Goal: Information Seeking & Learning: Learn about a topic

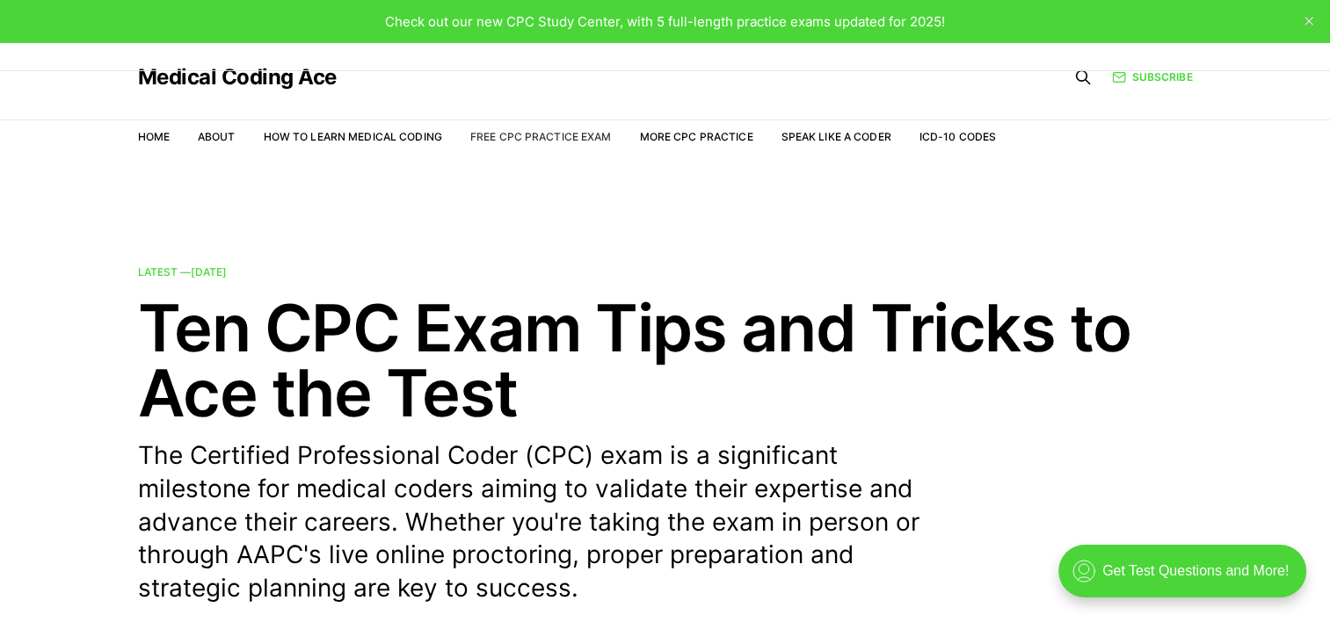
click at [564, 136] on link "Free CPC Practice Exam" at bounding box center [541, 136] width 142 height 13
click at [274, 75] on link "Medical Coding Ace" at bounding box center [237, 77] width 199 height 21
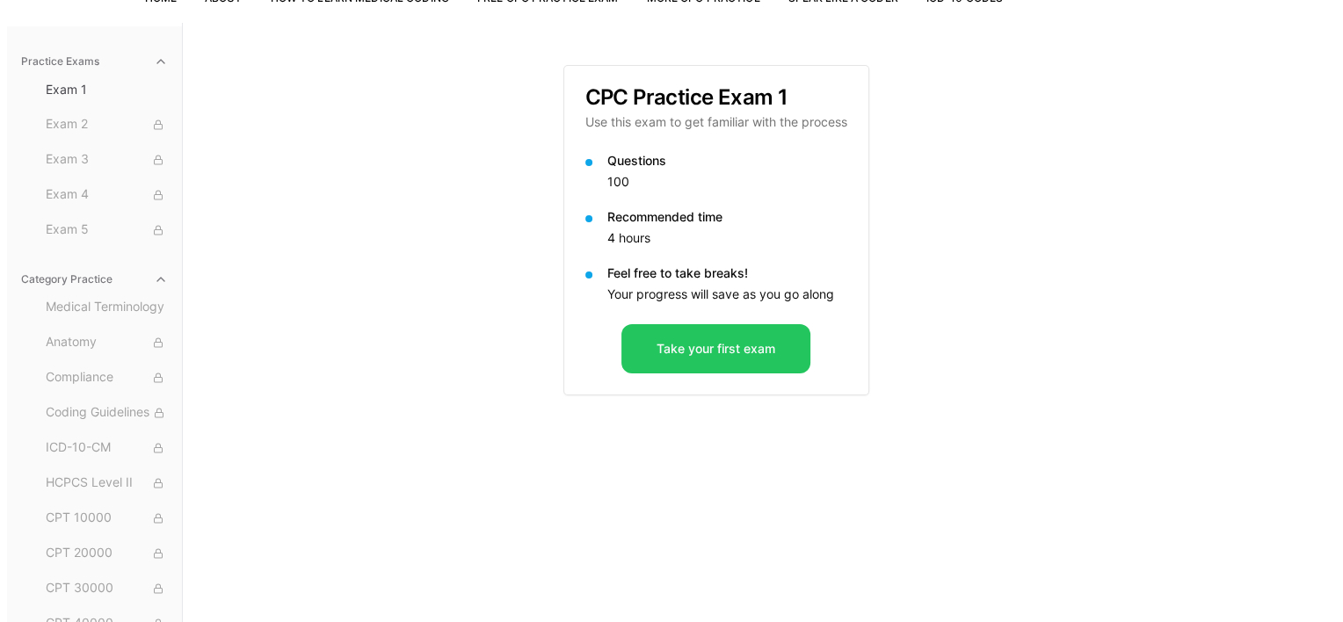
scroll to position [162, 0]
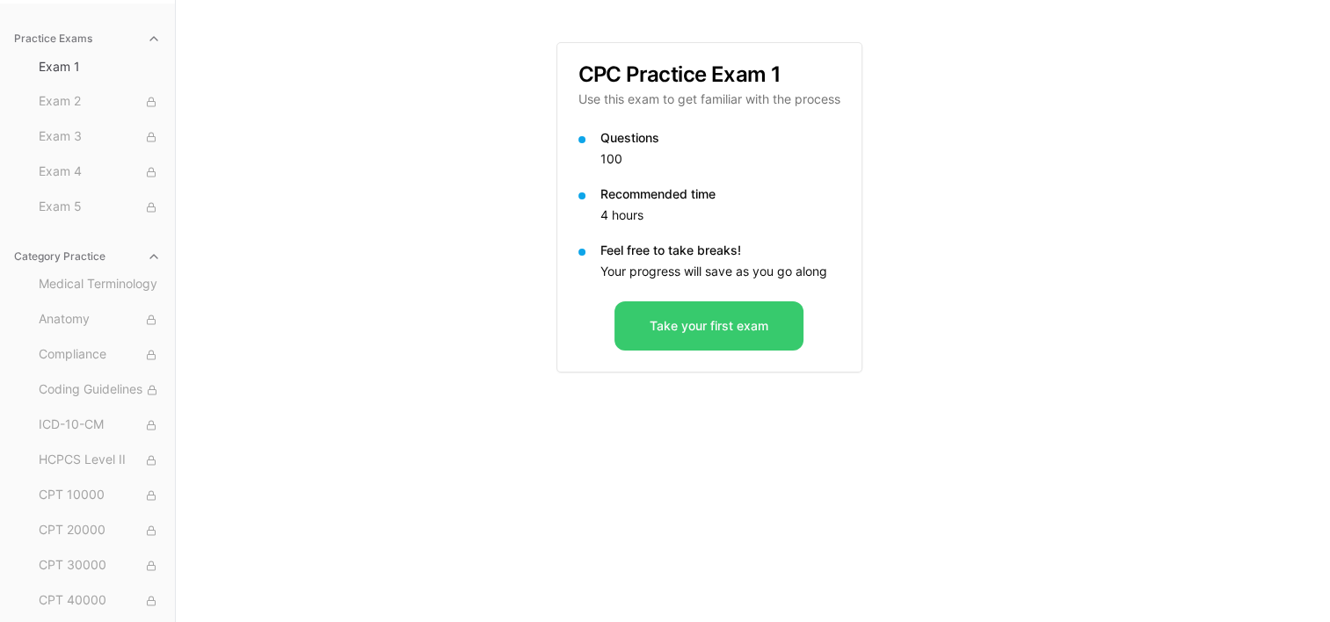
click at [730, 334] on button "Take your first exam" at bounding box center [708, 326] width 189 height 49
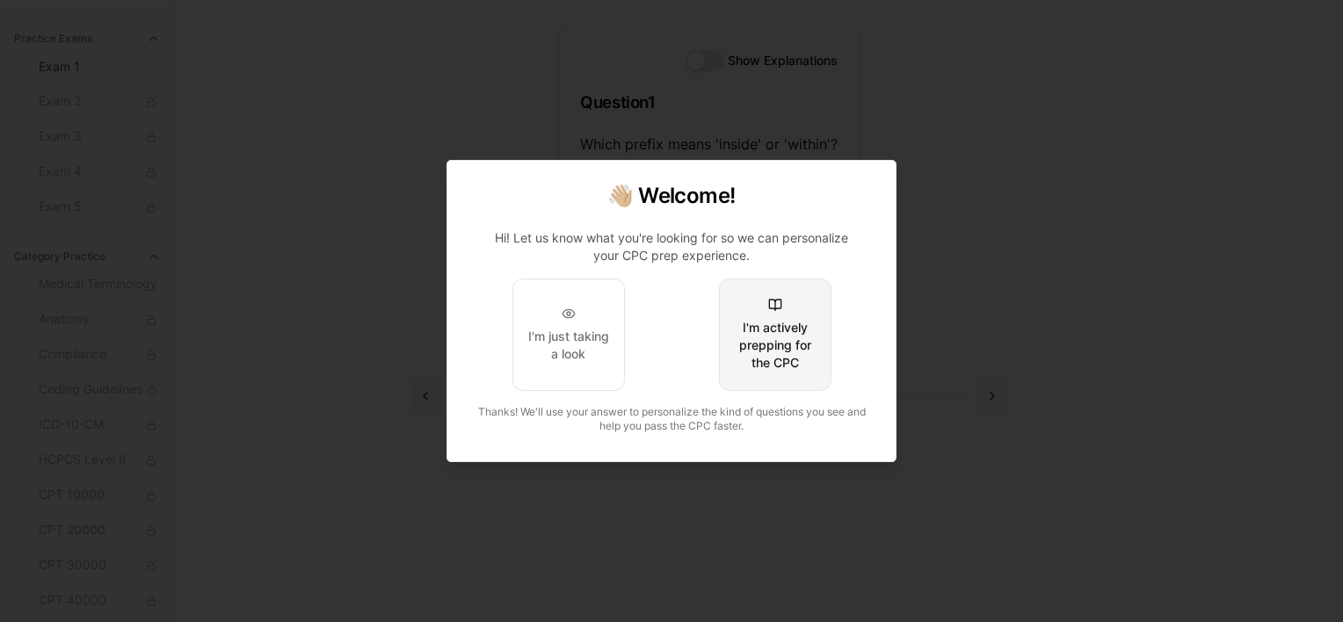
click at [781, 355] on div "I'm actively prepping for the CPC" at bounding box center [775, 345] width 83 height 53
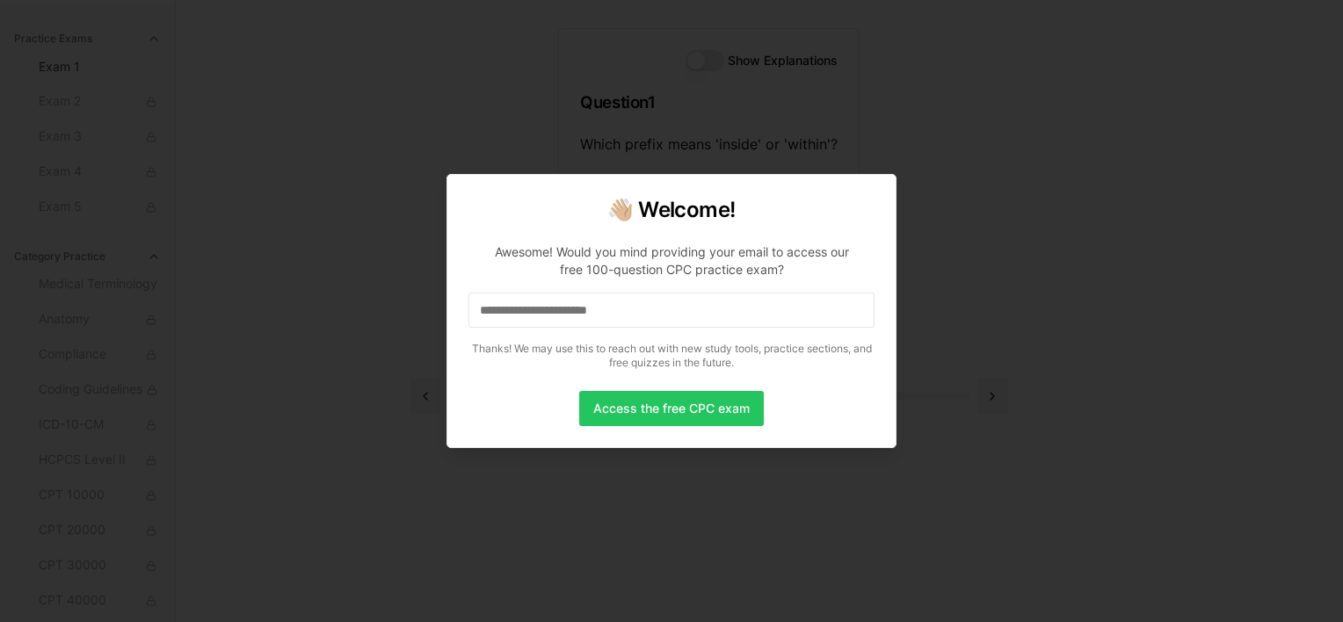
click at [397, 386] on div at bounding box center [671, 311] width 1343 height 622
click at [636, 408] on button "Access the free CPC exam" at bounding box center [671, 408] width 185 height 35
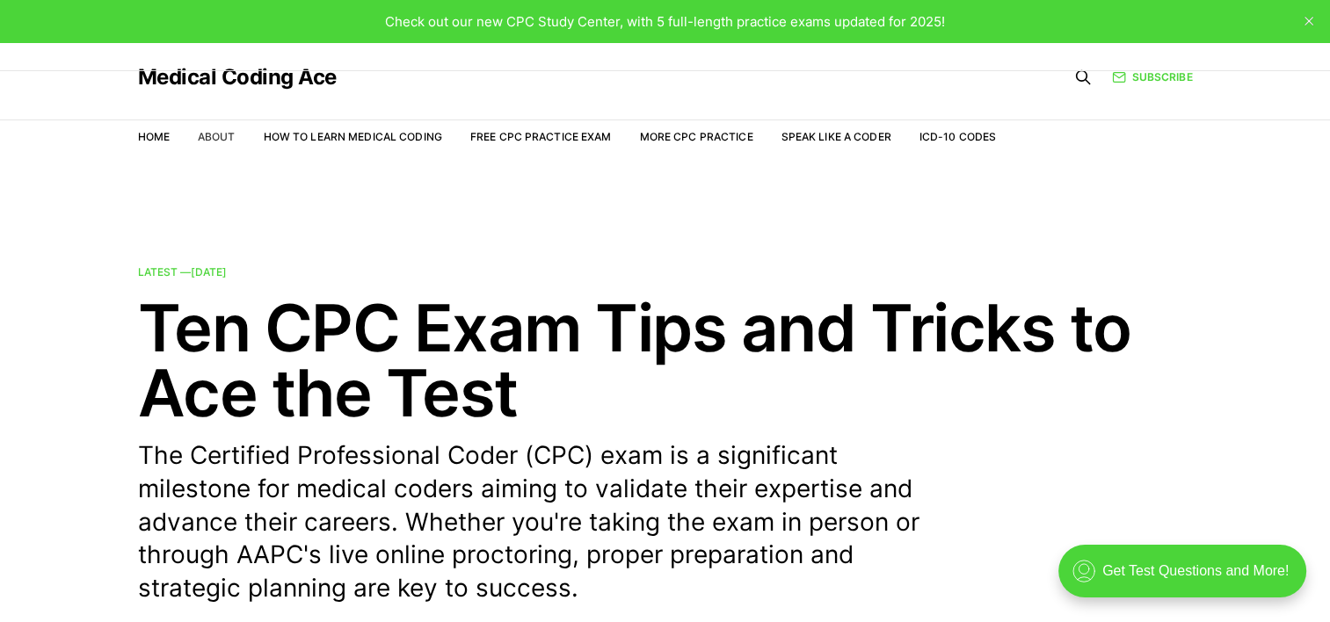
click at [216, 132] on link "About" at bounding box center [217, 136] width 38 height 13
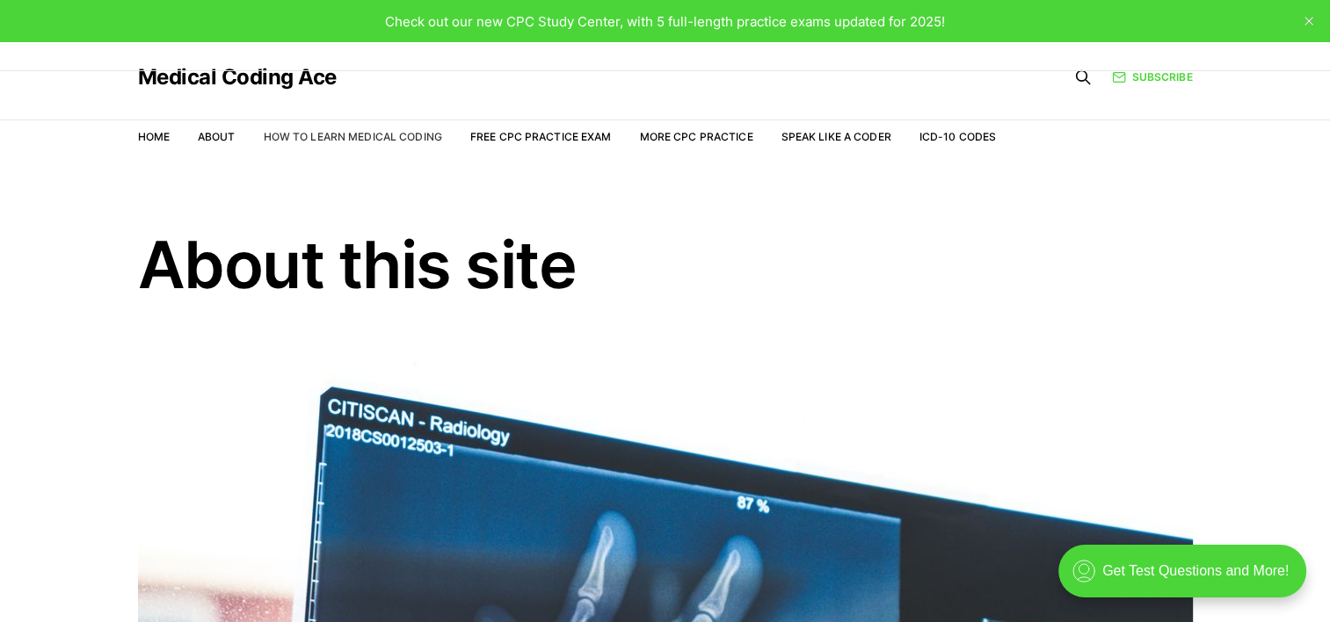
click at [394, 138] on link "How to Learn Medical Coding" at bounding box center [353, 136] width 178 height 13
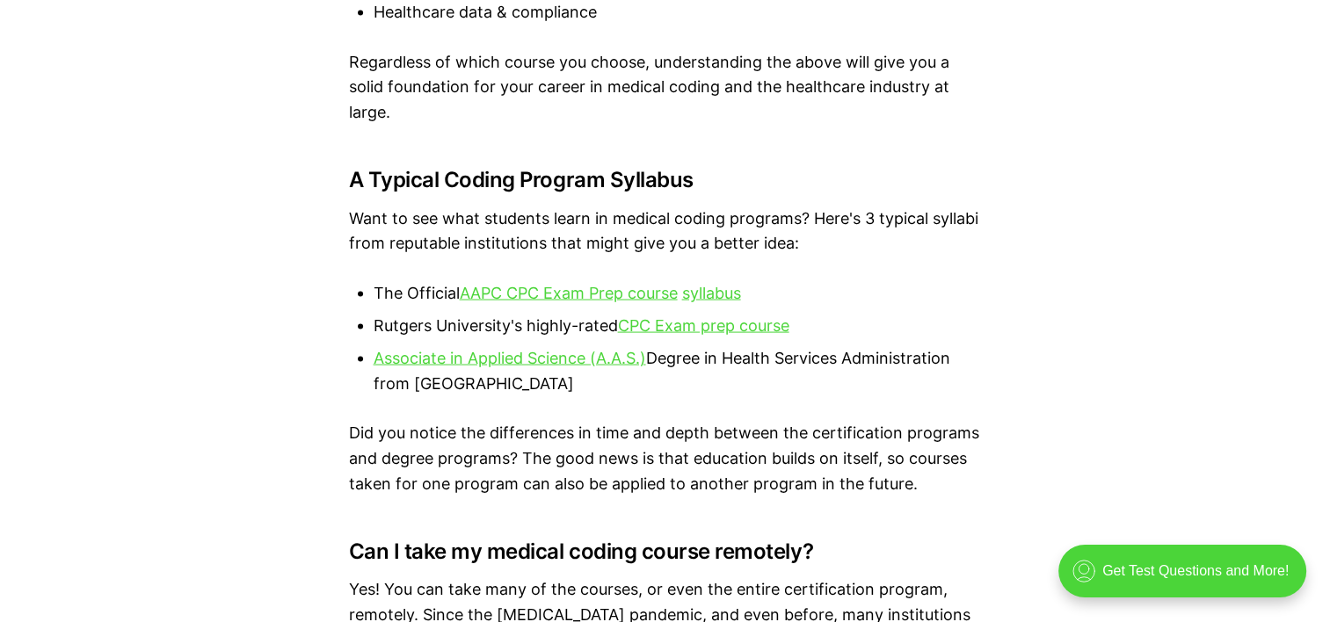
scroll to position [3604, 0]
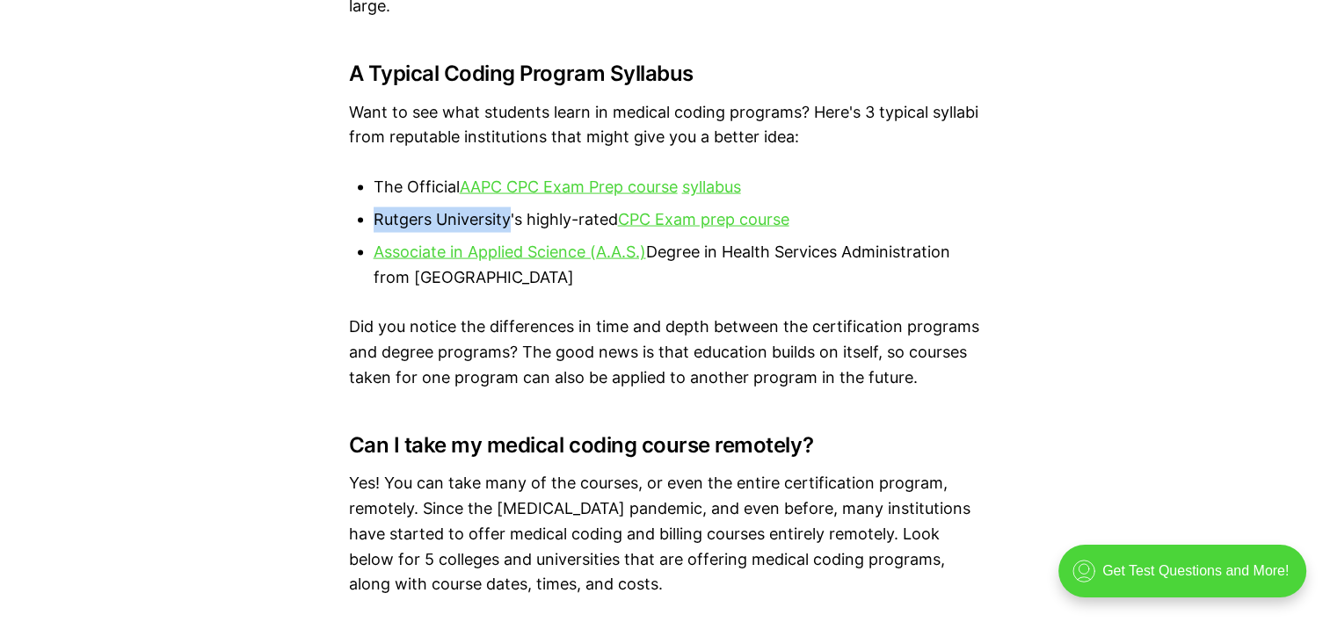
drag, startPoint x: 373, startPoint y: 215, endPoint x: 508, endPoint y: 218, distance: 135.4
click at [508, 218] on li "Rutgers University's highly-rated CPC Exam prep course" at bounding box center [678, 219] width 608 height 25
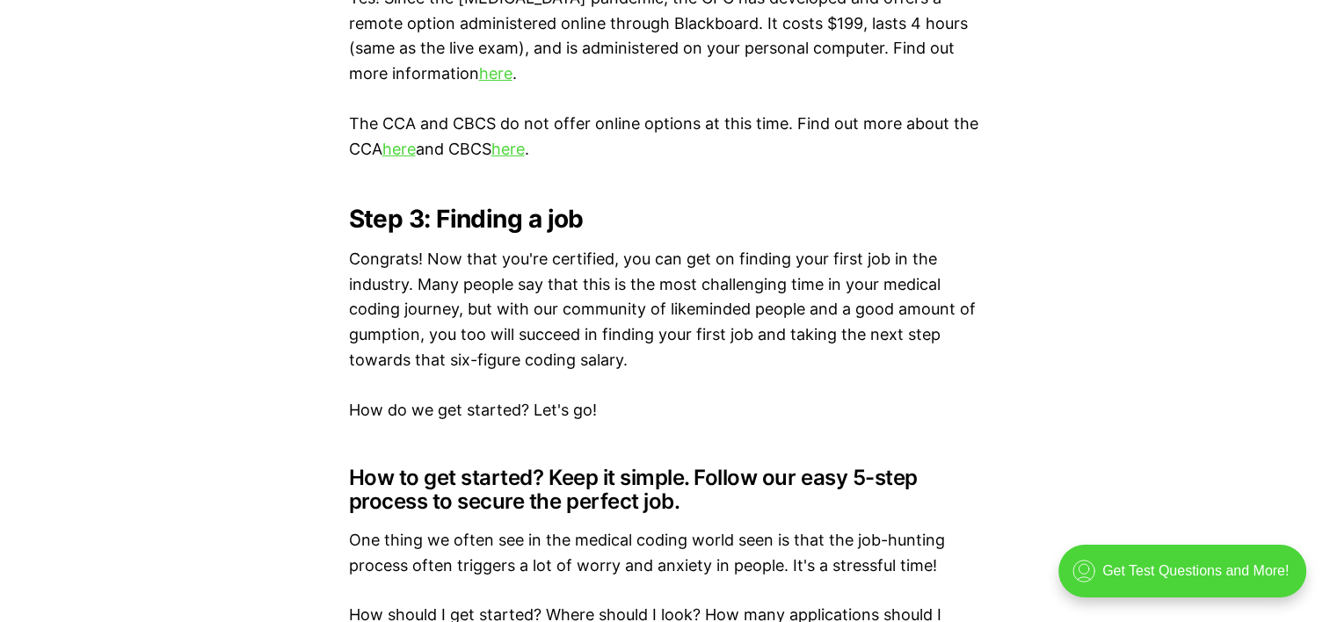
scroll to position [0, 0]
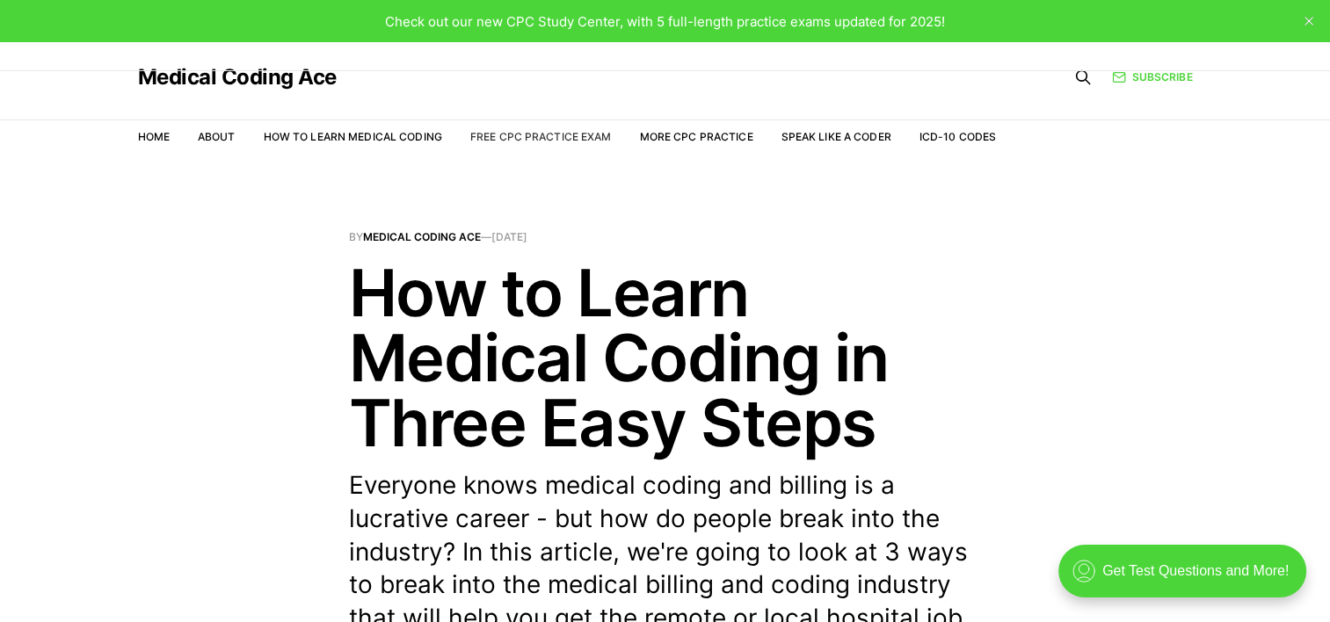
click at [549, 130] on link "Free CPC Practice Exam" at bounding box center [541, 136] width 142 height 13
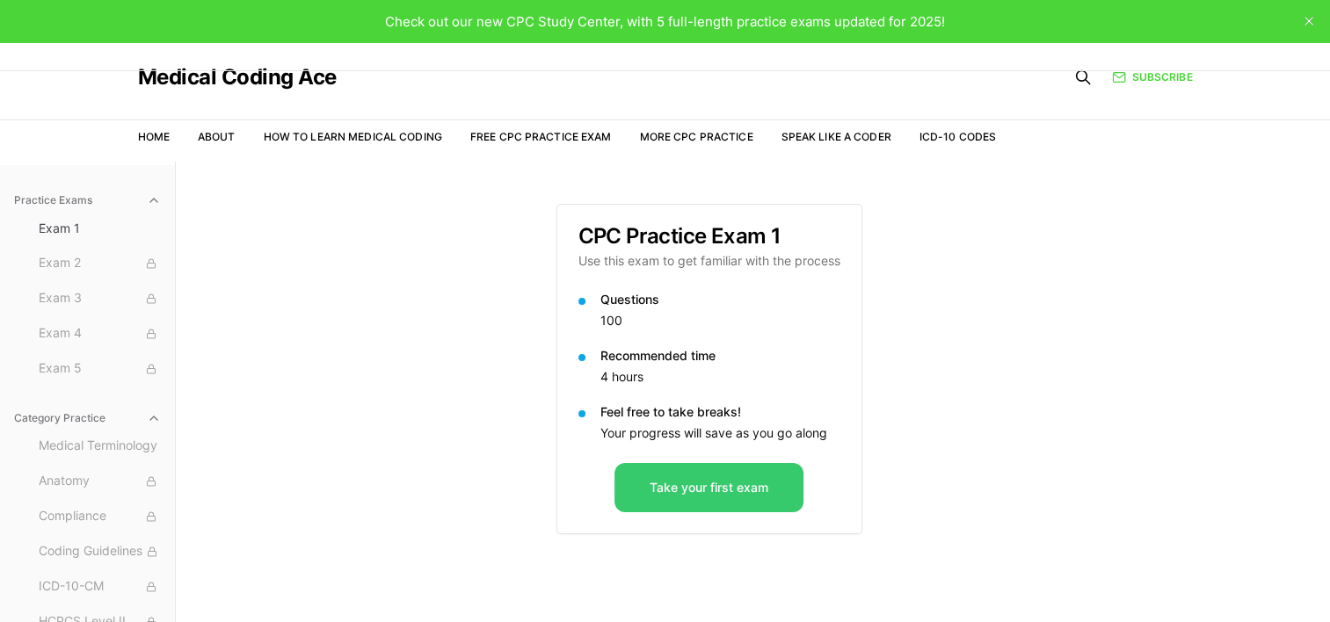
click at [737, 482] on button "Take your first exam" at bounding box center [708, 487] width 189 height 49
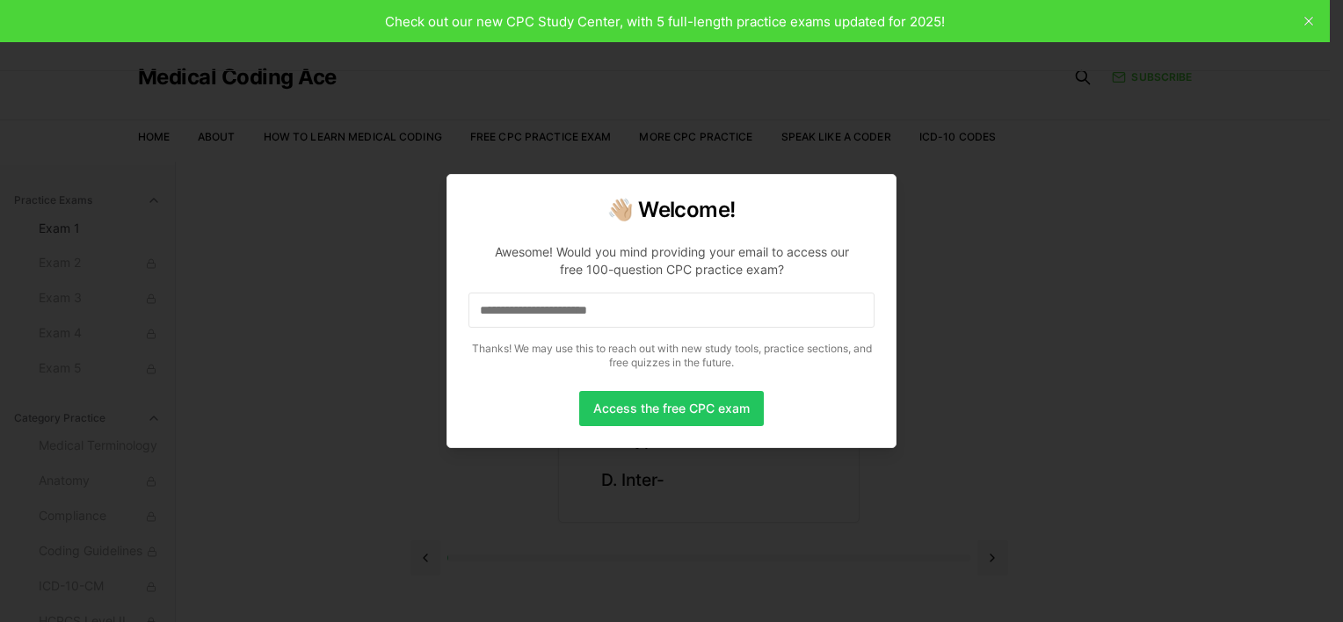
click at [406, 360] on div at bounding box center [671, 311] width 1343 height 622
